Goal: Register for event/course

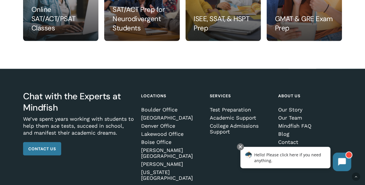
scroll to position [633, 0]
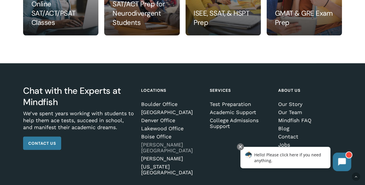
click at [164, 144] on link "[PERSON_NAME][GEOGRAPHIC_DATA]" at bounding box center [172, 148] width 62 height 12
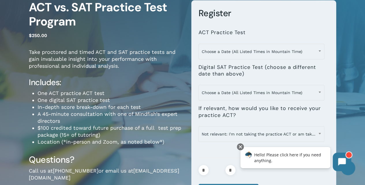
scroll to position [56, 0]
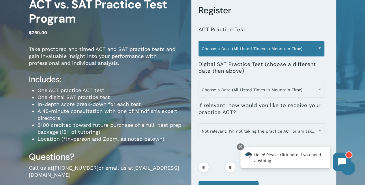
click at [321, 49] on span at bounding box center [320, 48] width 9 height 14
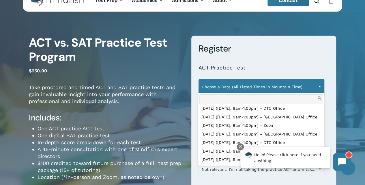
scroll to position [8, 0]
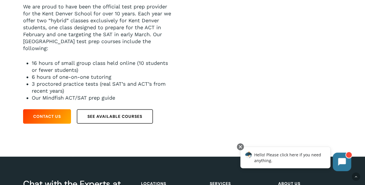
scroll to position [126, 0]
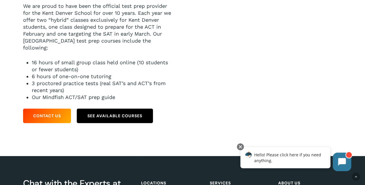
click at [110, 116] on span "See Available Courses" at bounding box center [115, 116] width 55 height 6
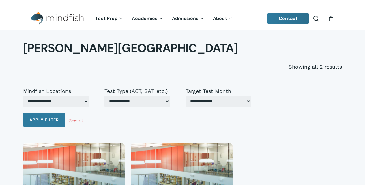
select select "***"
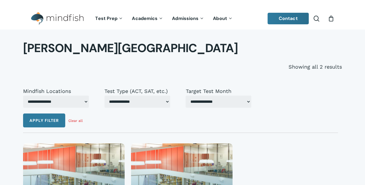
select select "***"
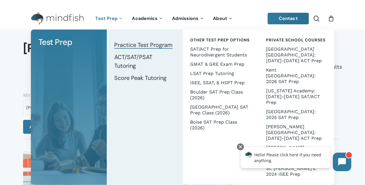
click at [137, 46] on span "Practice Test Program" at bounding box center [143, 45] width 58 height 8
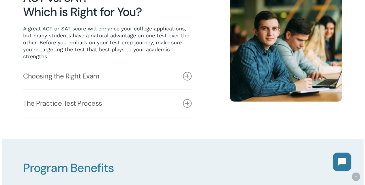
scroll to position [166, 0]
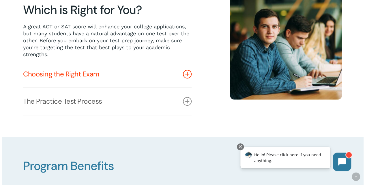
click at [187, 77] on icon at bounding box center [187, 74] width 9 height 9
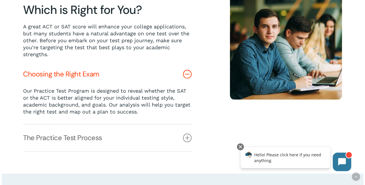
click at [187, 77] on icon at bounding box center [187, 74] width 9 height 9
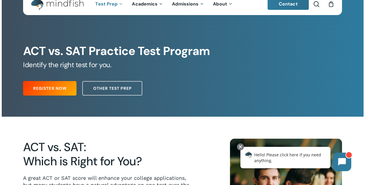
scroll to position [0, 0]
